Goal: Find specific page/section: Find specific page/section

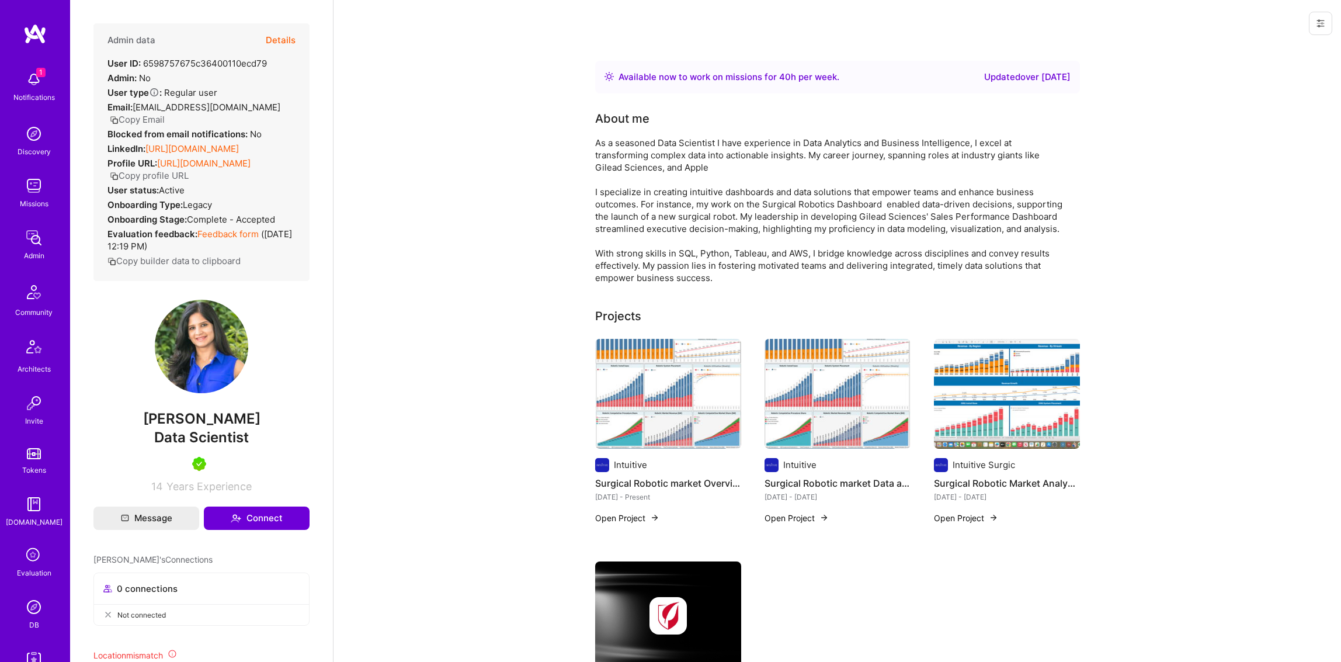
click at [273, 35] on button "Details" at bounding box center [281, 40] width 30 height 34
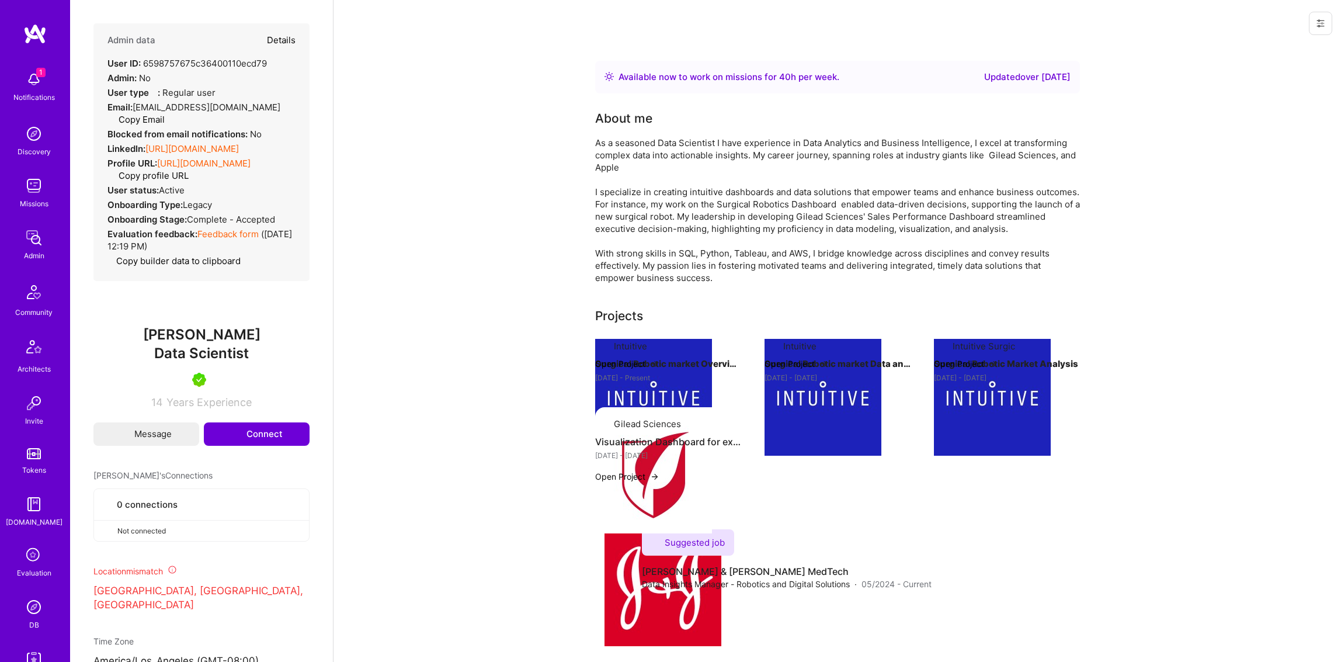
type textarea "x"
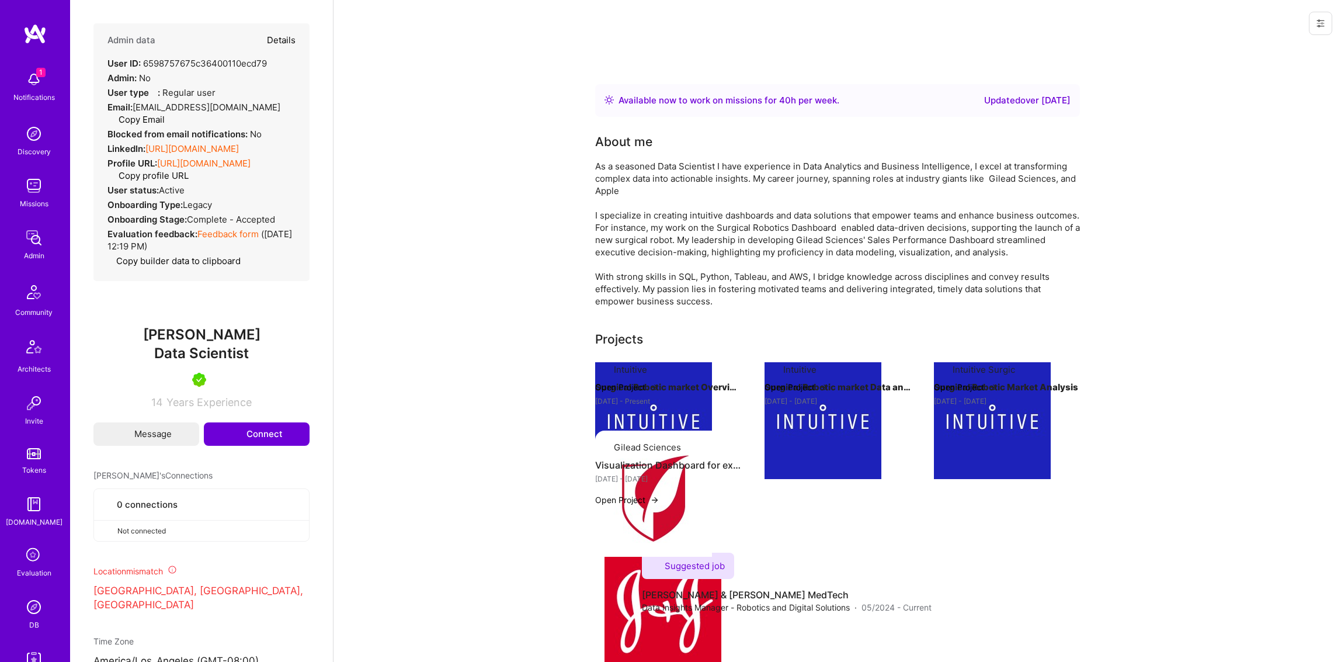
select select "5"
select select "4"
select select "7"
select select "6"
select select "US"
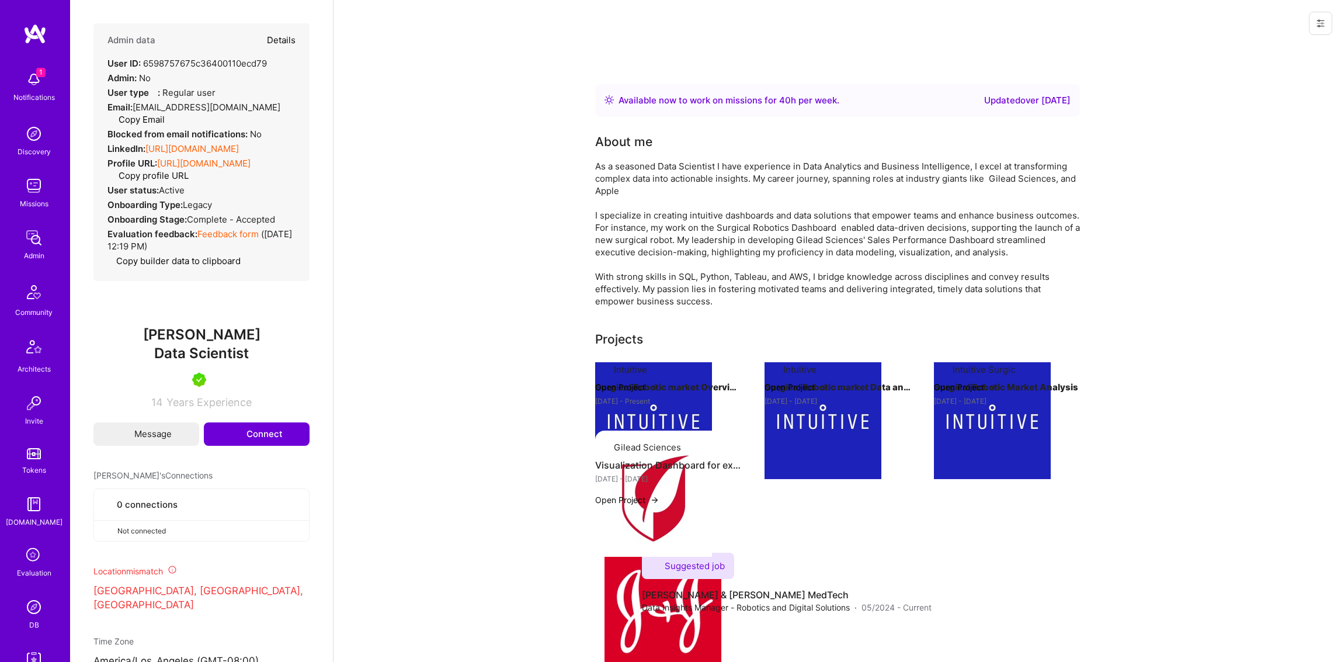
select select "Right Now"
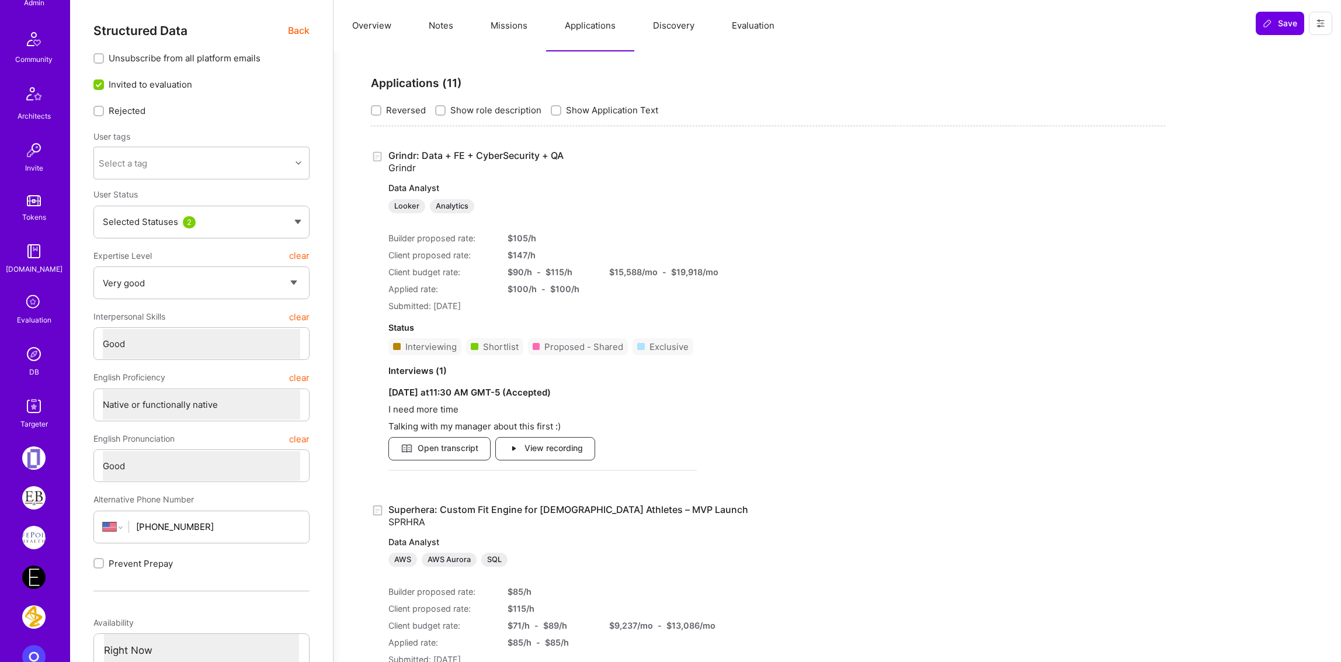
scroll to position [257, 0]
click at [32, 354] on img at bounding box center [33, 349] width 23 height 23
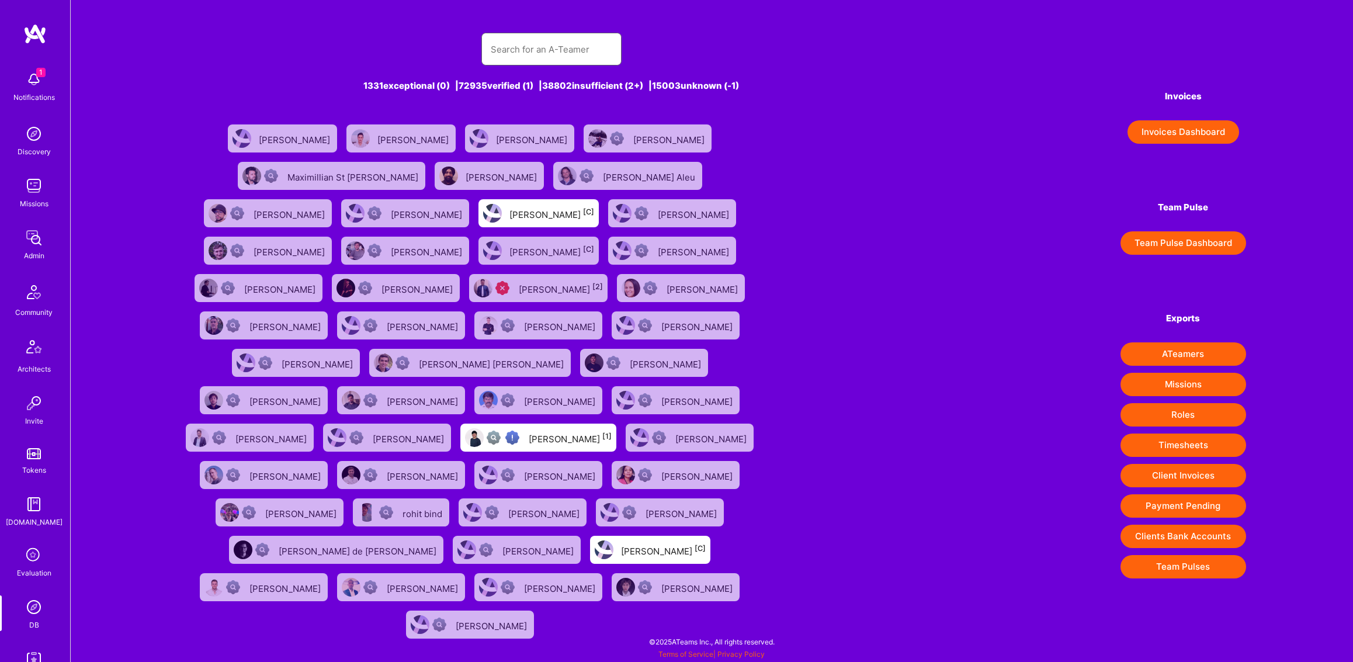
click at [558, 45] on input "text" at bounding box center [552, 49] width 122 height 30
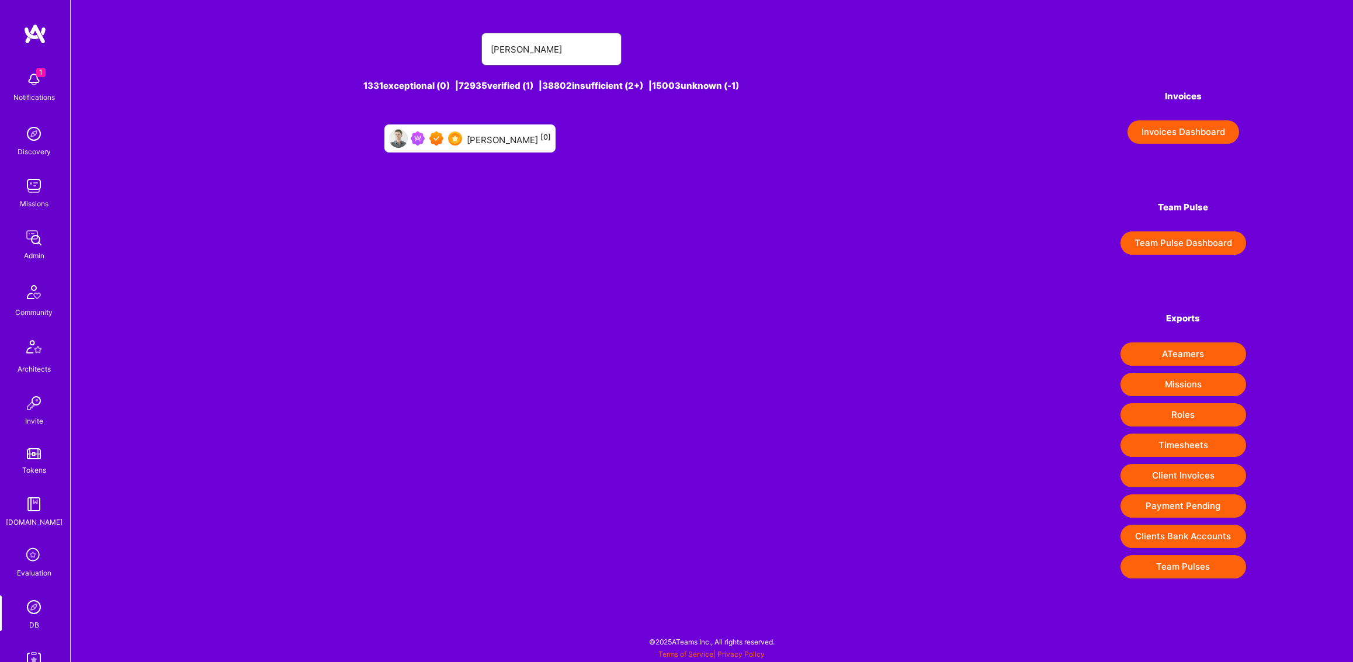
type input "[PERSON_NAME]"
click at [529, 152] on link "[PERSON_NAME] [0]" at bounding box center [470, 138] width 181 height 37
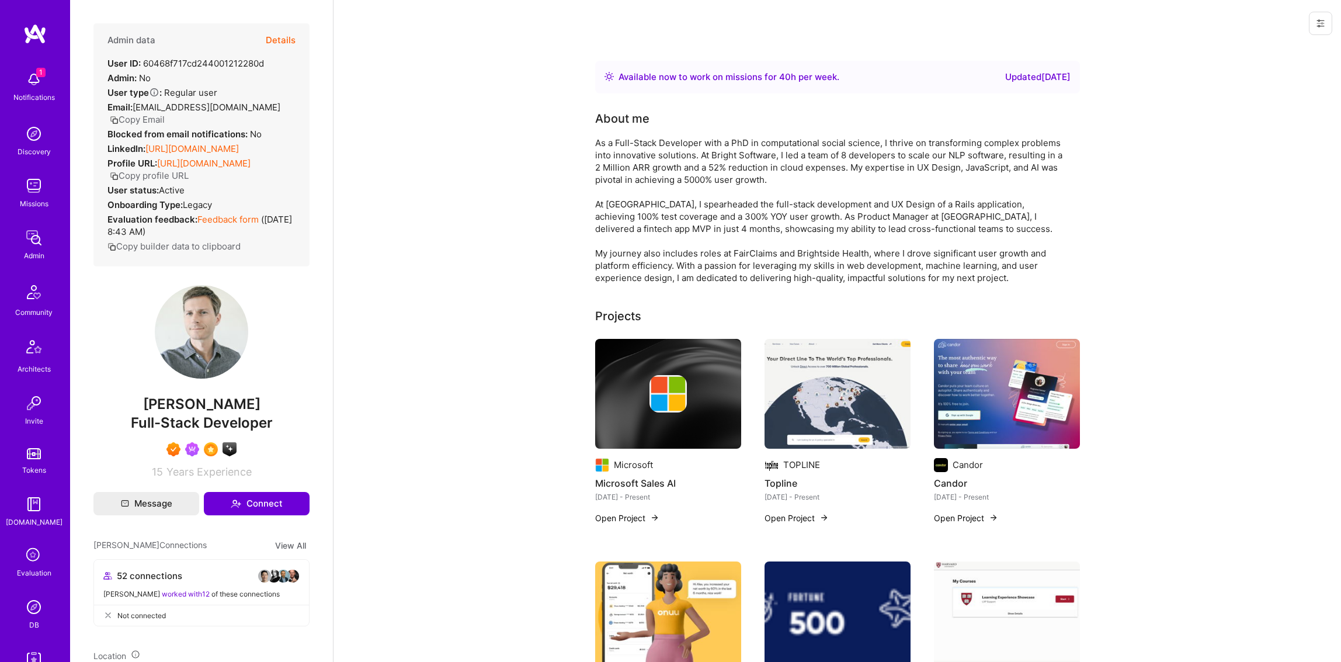
click at [150, 151] on link "[URL][DOMAIN_NAME]" at bounding box center [191, 148] width 93 height 11
